Goal: Task Accomplishment & Management: Manage account settings

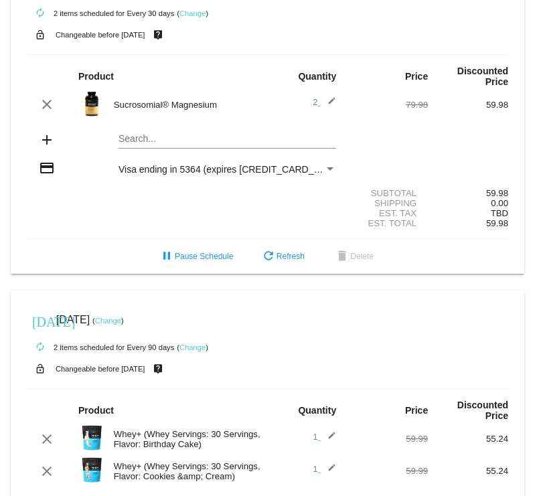
scroll to position [366, 0]
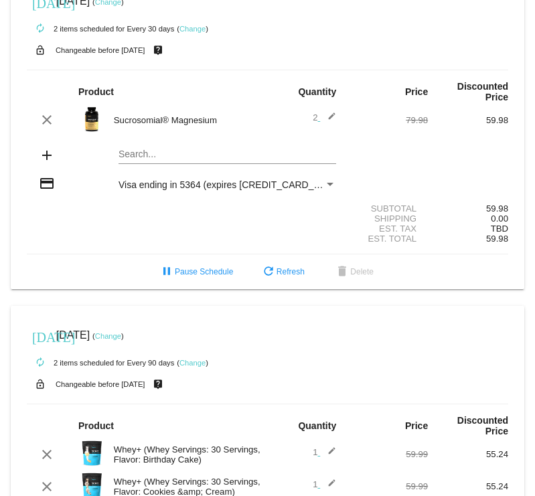
click at [204, 33] on link "Change" at bounding box center [192, 29] width 26 height 8
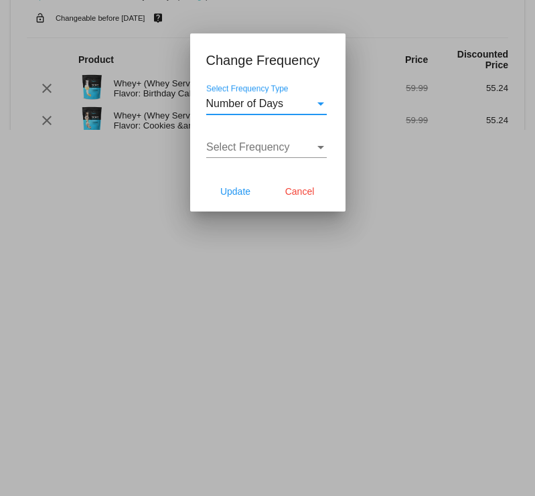
click at [248, 98] on span "Number of Days" at bounding box center [245, 103] width 78 height 11
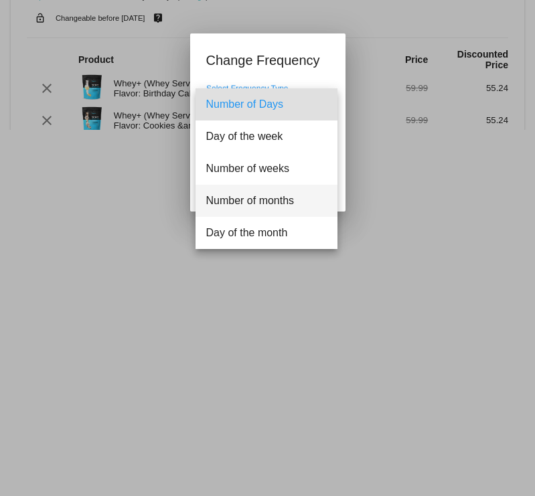
click at [251, 206] on span "Number of months" at bounding box center [266, 201] width 121 height 32
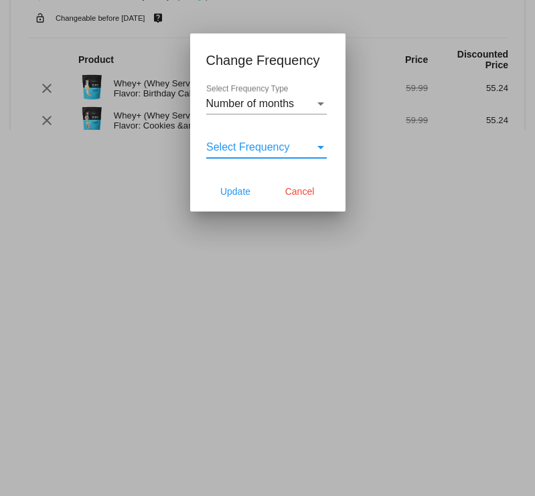
click at [265, 153] on span "Select Frequency" at bounding box center [248, 146] width 84 height 11
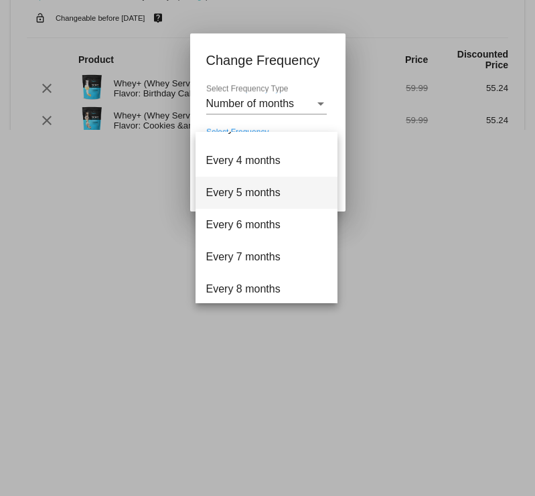
scroll to position [99, 0]
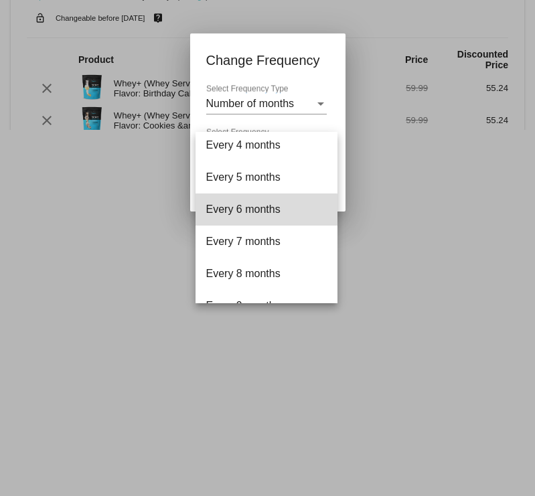
click at [250, 216] on span "Every 6 months" at bounding box center [266, 210] width 121 height 32
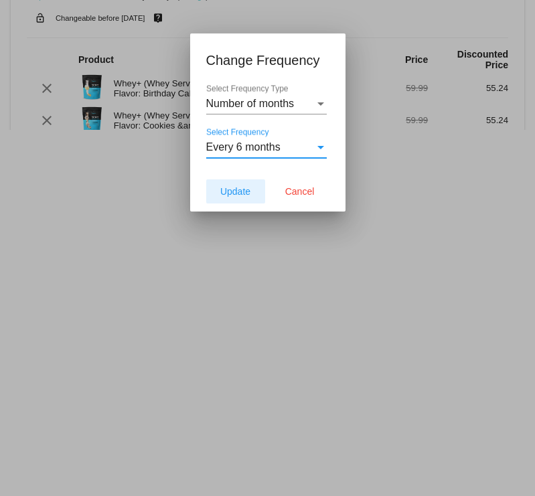
click at [250, 191] on span "Update" at bounding box center [235, 191] width 30 height 11
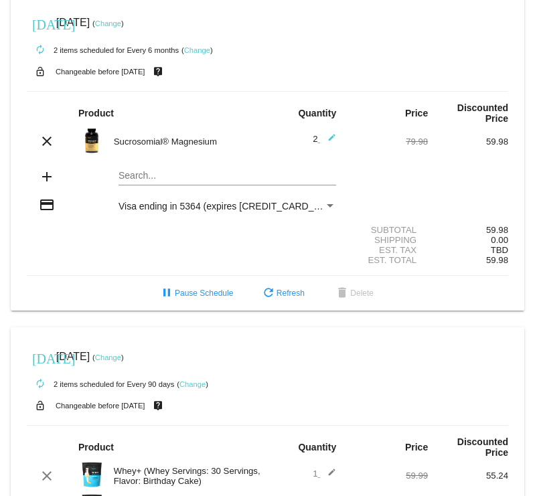
scroll to position [348, 0]
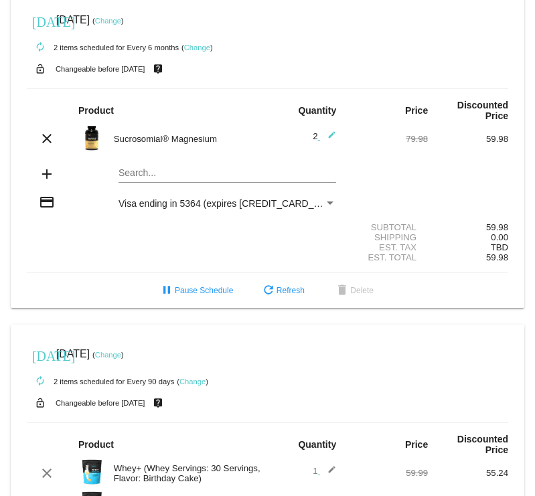
click at [121, 25] on link "Change" at bounding box center [108, 21] width 26 height 8
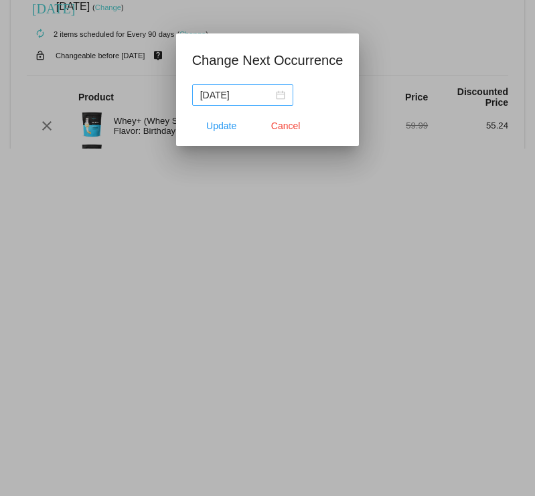
click at [265, 98] on div "[DATE]" at bounding box center [242, 95] width 85 height 15
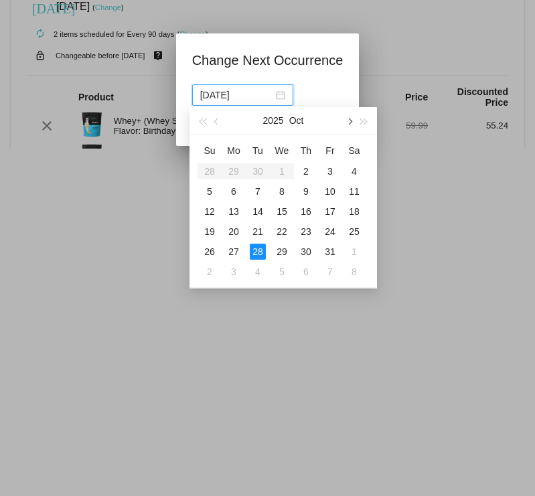
click at [351, 125] on button "button" at bounding box center [349, 120] width 15 height 27
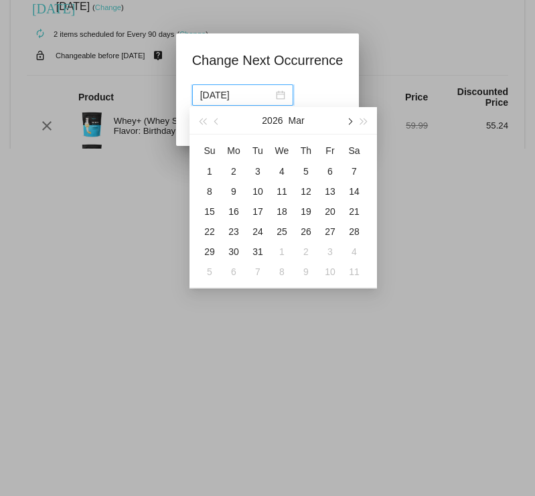
click at [351, 125] on button "button" at bounding box center [349, 120] width 15 height 27
click at [281, 169] on div "1" at bounding box center [282, 171] width 16 height 16
type input "2026-04-01"
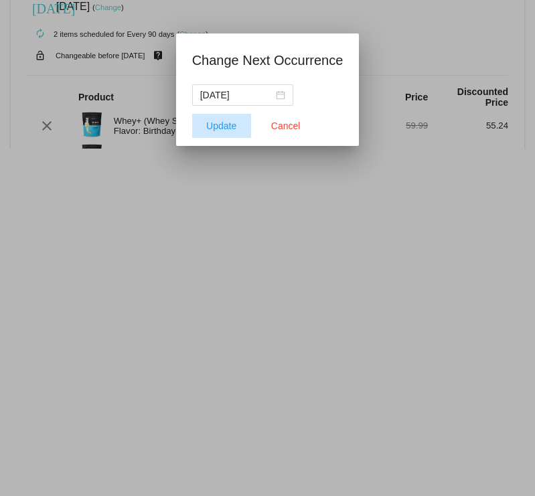
click at [222, 127] on span "Update" at bounding box center [221, 126] width 30 height 11
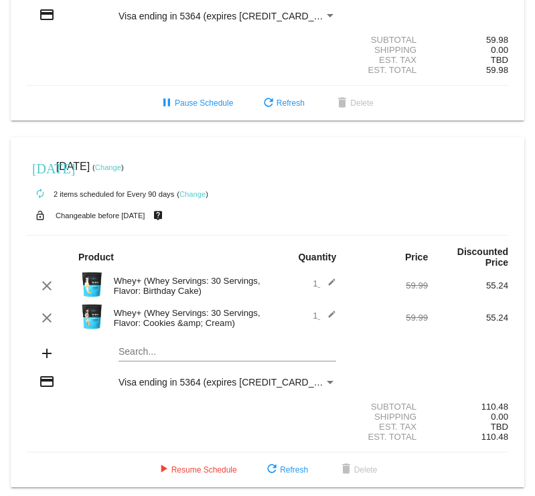
scroll to position [558, 0]
